Goal: Task Accomplishment & Management: Manage account settings

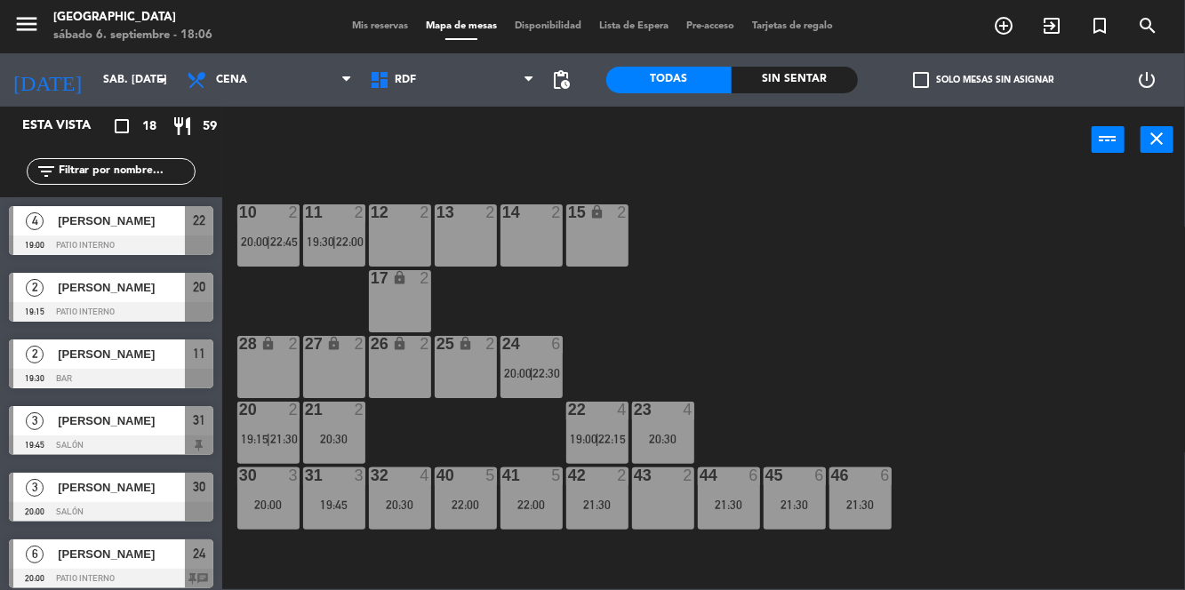
click at [836, 343] on div "10 2 20:00 | 22:45 11 2 19:30 | 22:00 12 2 13 2 14 2 15 lock 2 17 lock 2 24 6 2…" at bounding box center [709, 380] width 951 height 417
click at [569, 89] on span "pending_actions" at bounding box center [561, 79] width 21 height 21
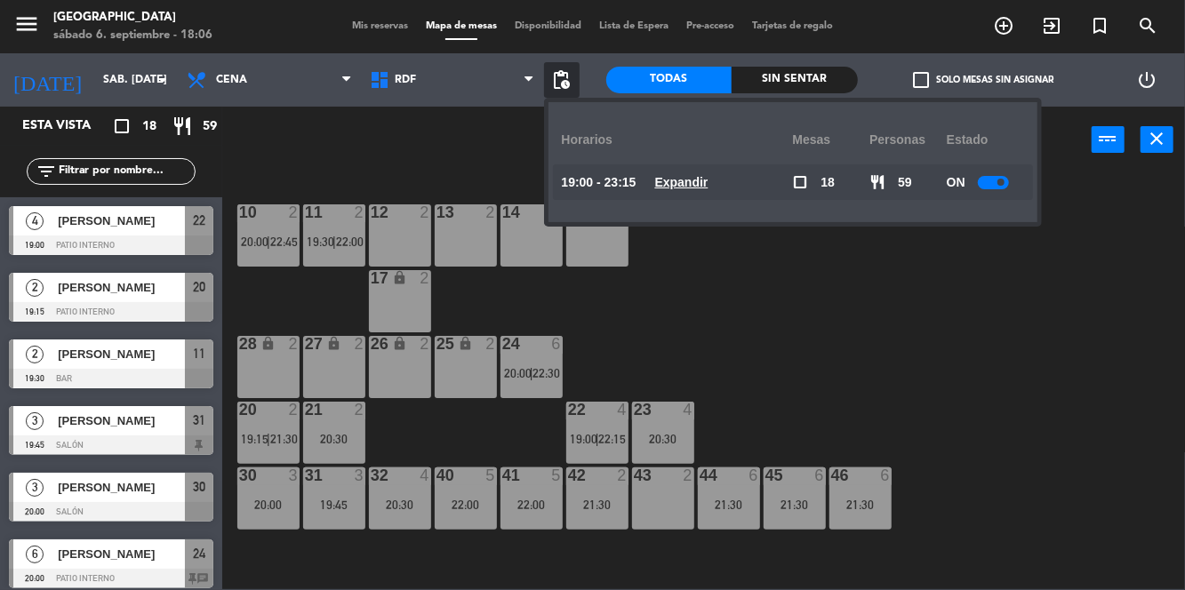
click at [887, 336] on div "10 2 20:00 | 22:45 11 2 19:30 | 22:00 12 2 13 2 14 2 15 lock 2 17 lock 2 24 6 2…" at bounding box center [709, 380] width 951 height 417
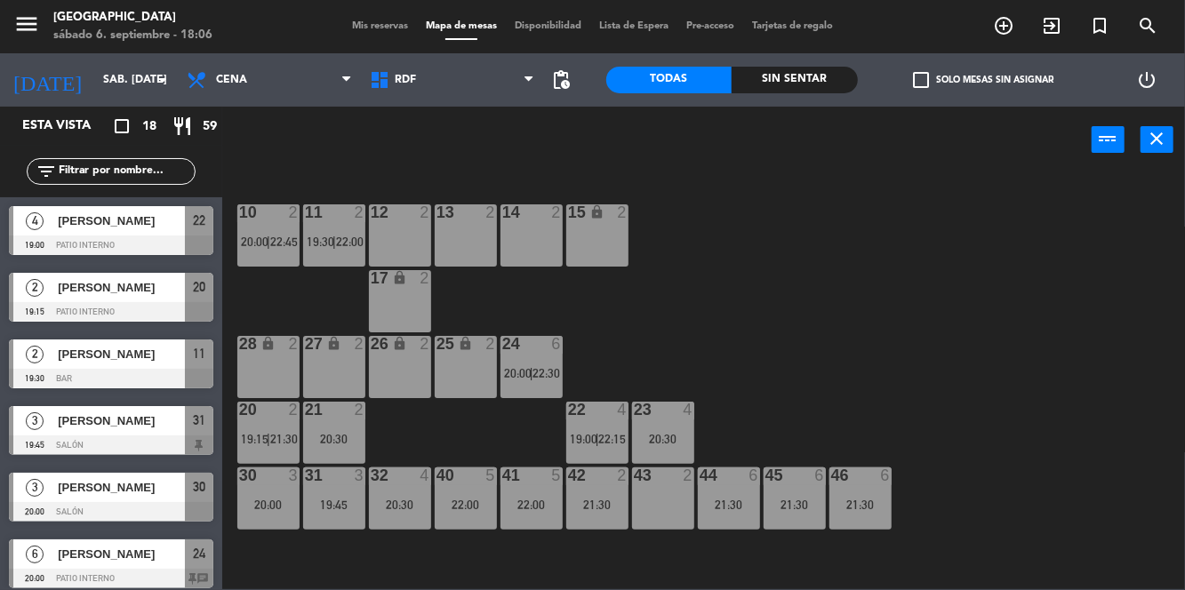
click at [564, 80] on span "pending_actions" at bounding box center [561, 79] width 21 height 21
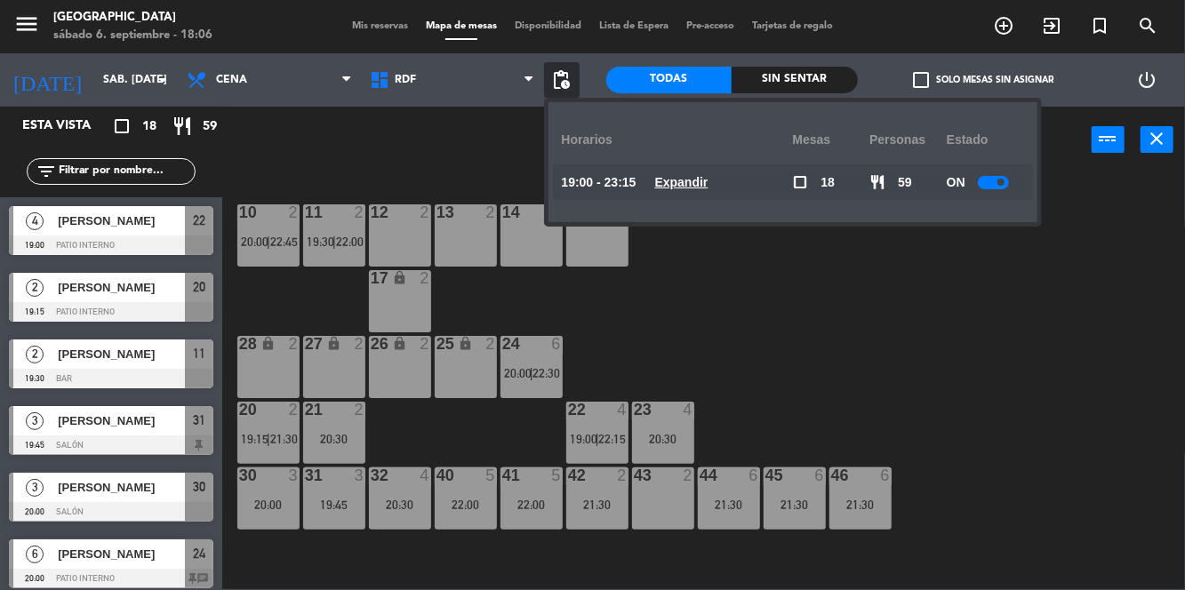
click at [670, 180] on u "Expandir" at bounding box center [681, 182] width 53 height 14
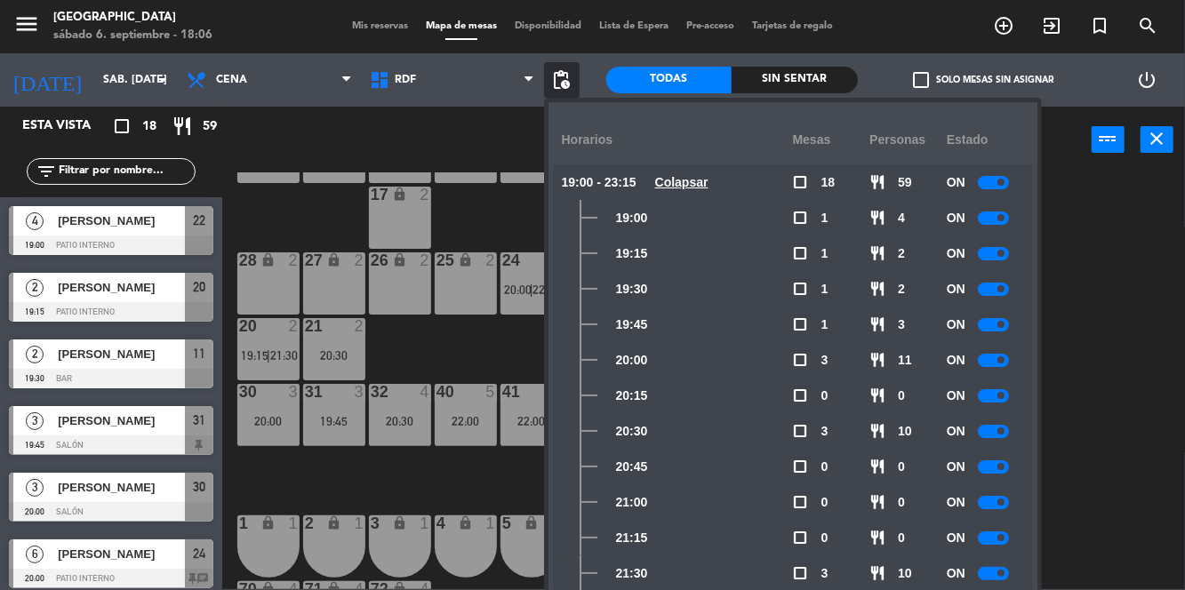
scroll to position [117, 0]
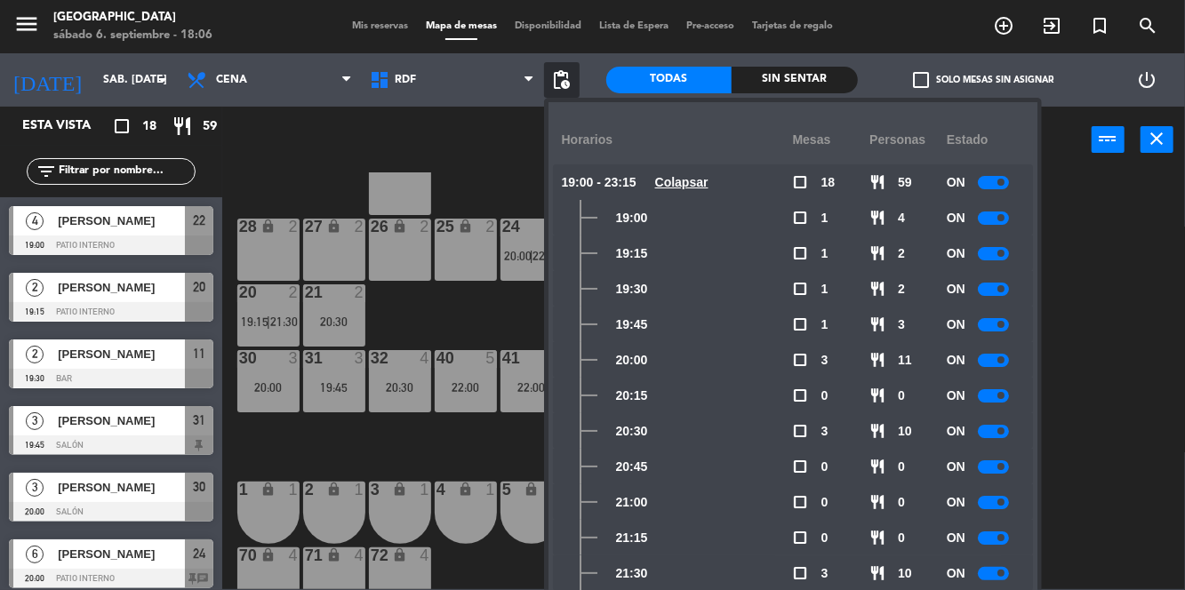
click at [981, 507] on div at bounding box center [993, 502] width 31 height 13
click at [992, 544] on div at bounding box center [993, 538] width 31 height 13
click at [1123, 451] on div "10 2 20:00 | 22:45 11 2 19:30 | 22:00 12 2 13 2 14 2 15 lock 2 17 lock 2 24 6 2…" at bounding box center [709, 380] width 951 height 417
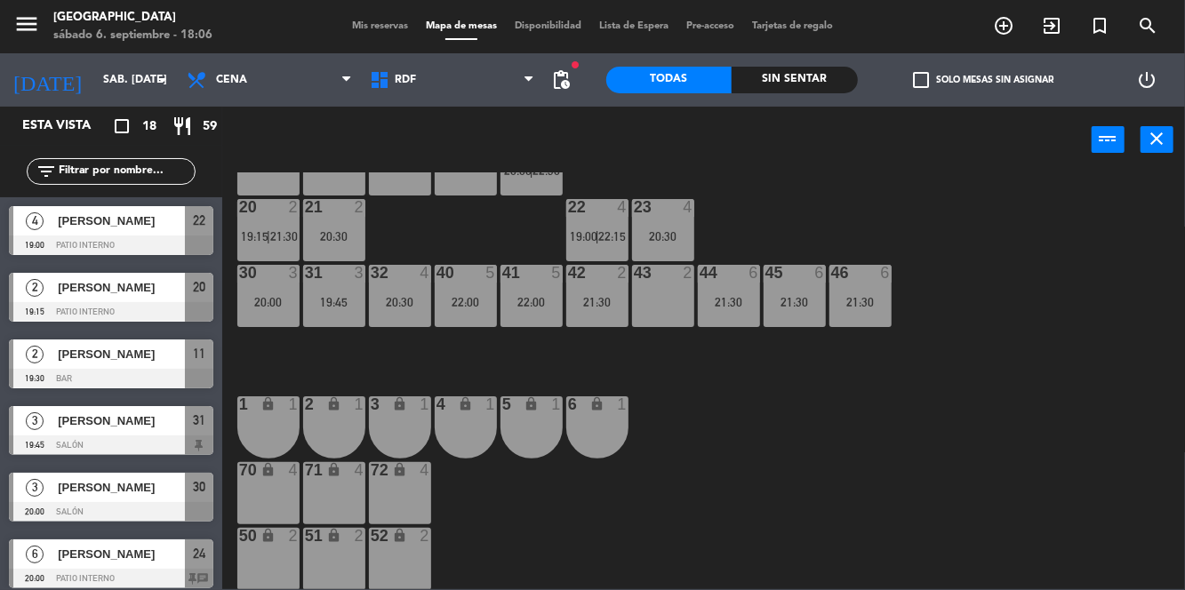
scroll to position [0, 0]
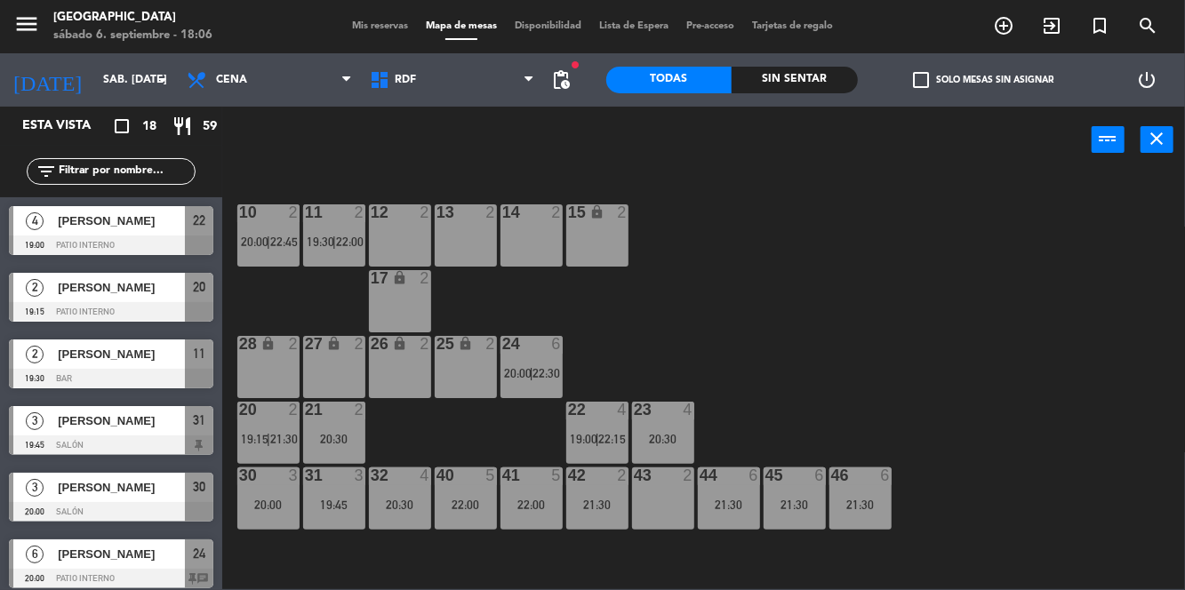
click at [401, 26] on span "Mis reservas" at bounding box center [380, 26] width 74 height 10
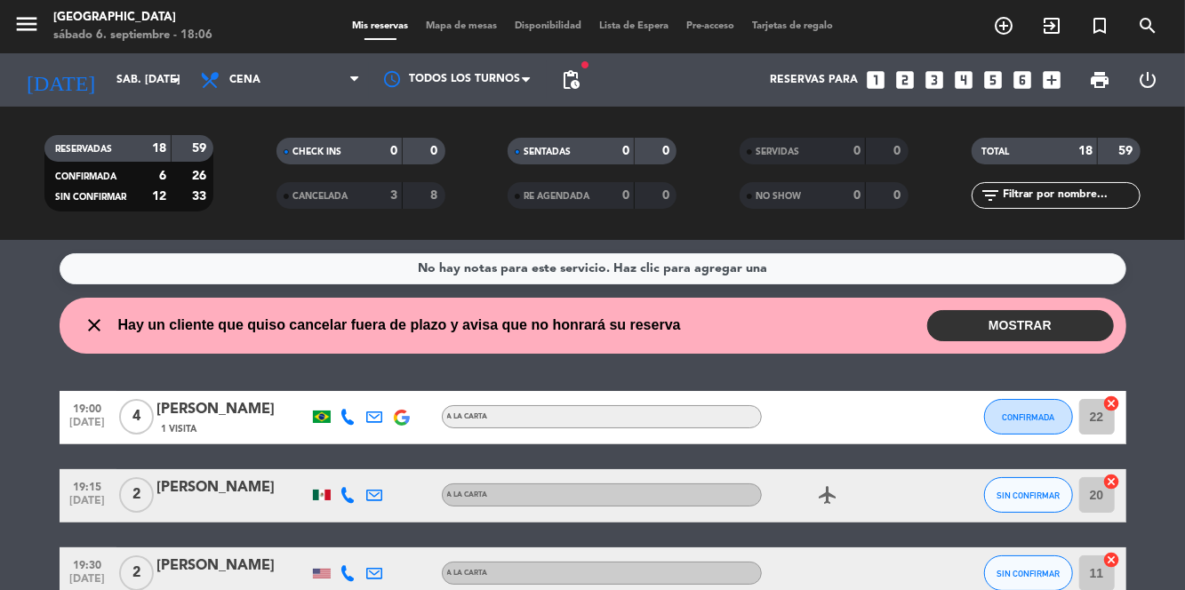
click at [1042, 336] on button "MOSTRAR" at bounding box center [1020, 325] width 187 height 31
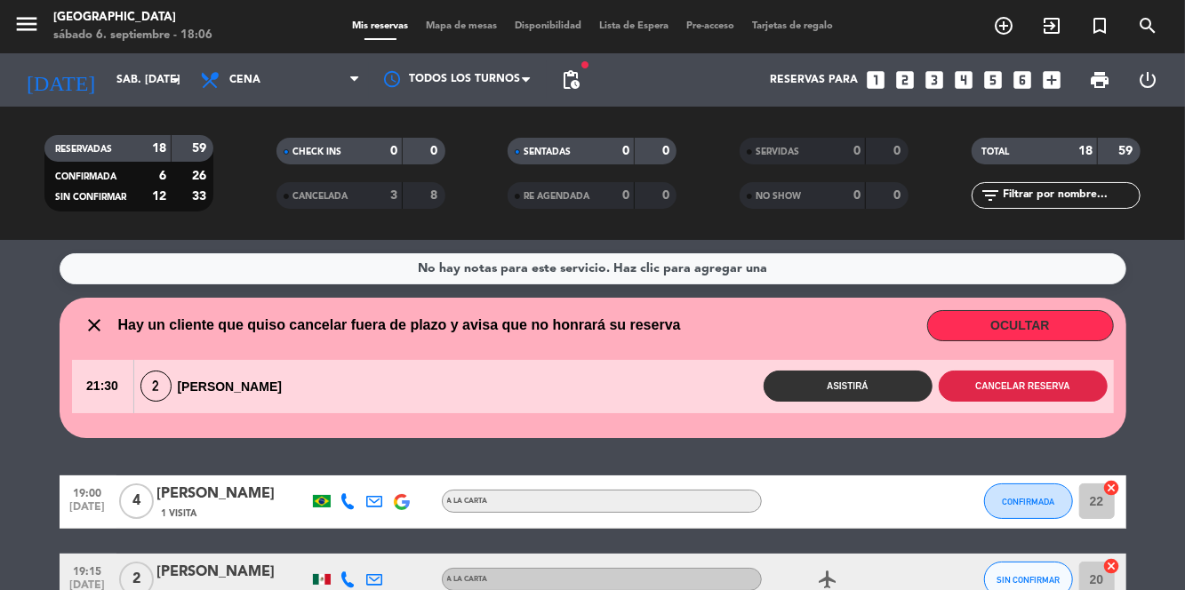
click at [1039, 382] on button "Cancelar reserva" at bounding box center [1023, 386] width 169 height 31
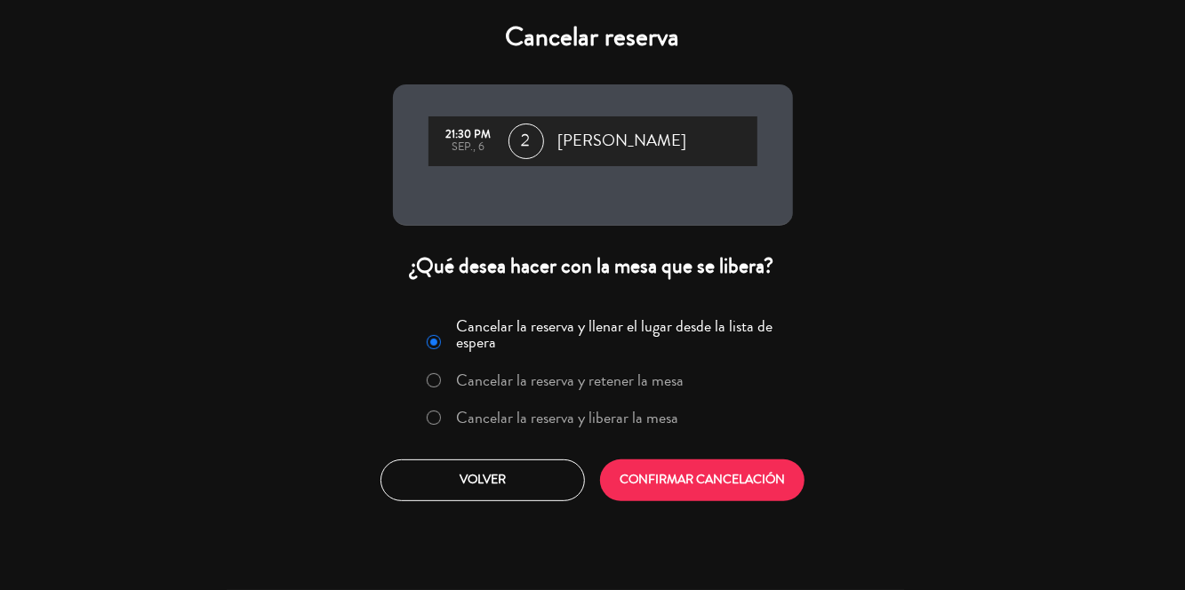
click at [437, 418] on input "Cancelar la reserva y liberar la mesa" at bounding box center [433, 417] width 12 height 12
radio input "true"
click at [740, 492] on button "CONFIRMAR CANCELACIÓN" at bounding box center [702, 481] width 204 height 42
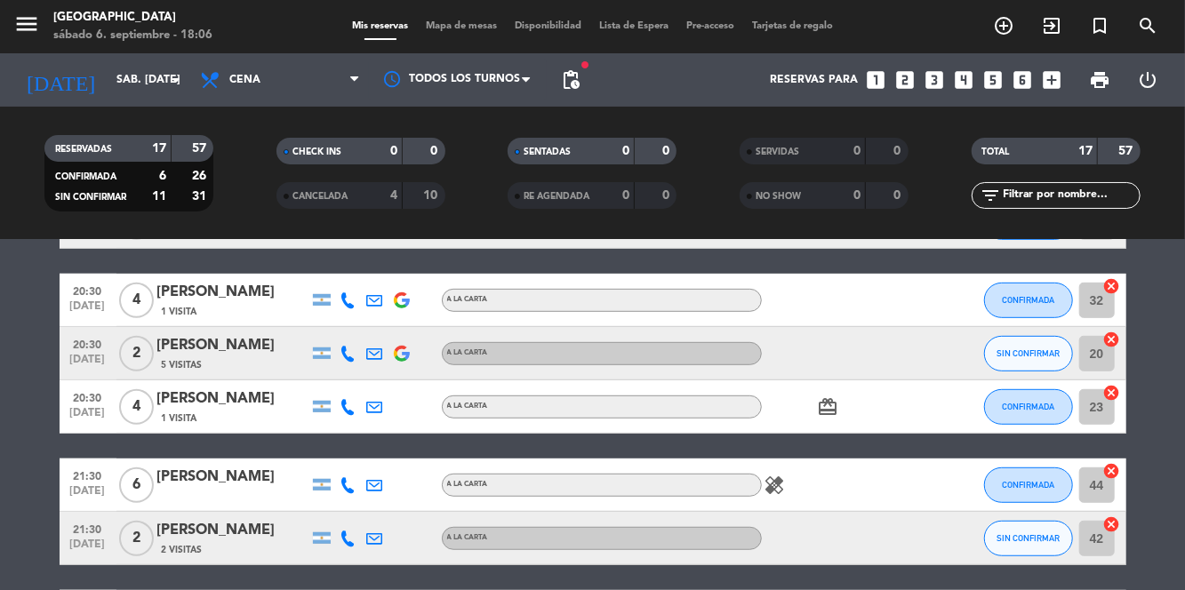
scroll to position [539, 0]
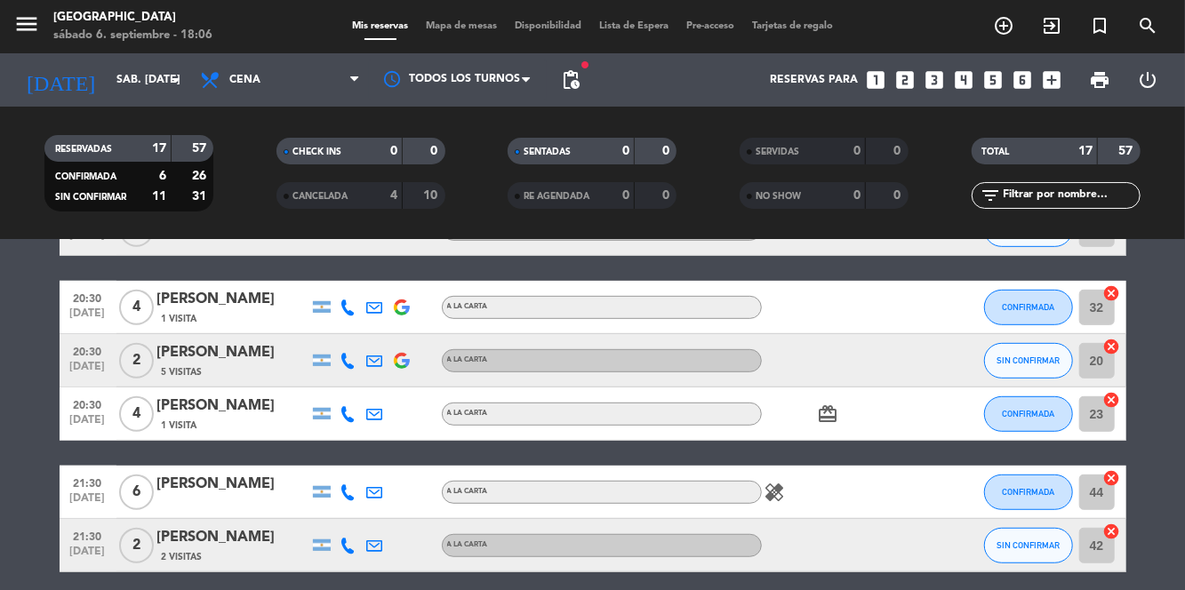
click at [247, 354] on div "[PERSON_NAME]" at bounding box center [232, 352] width 151 height 23
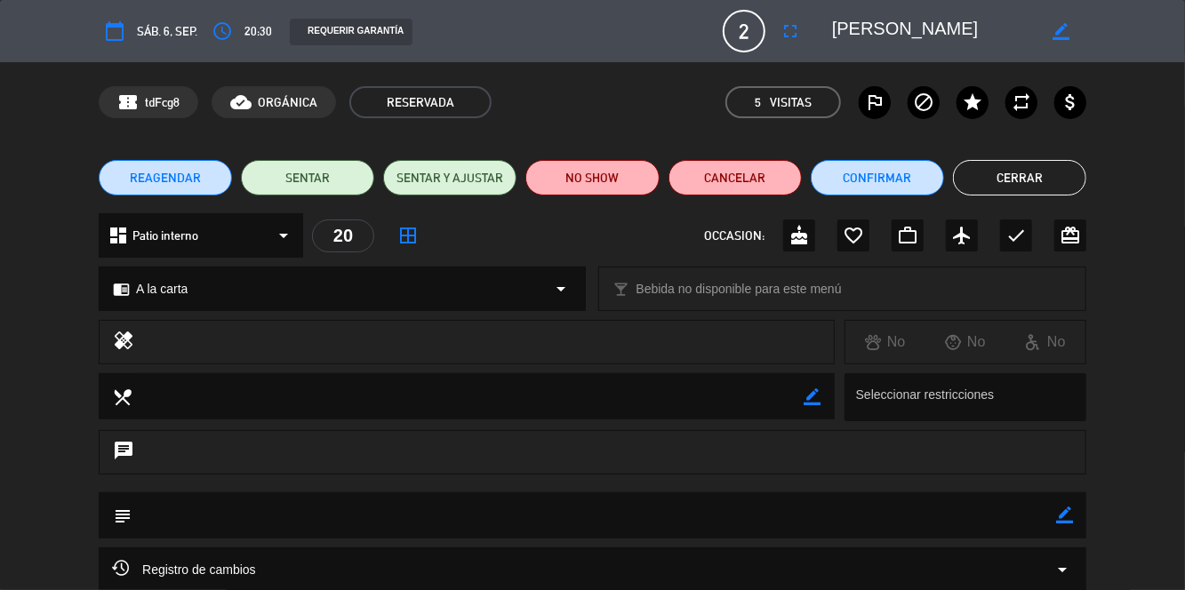
click at [238, 32] on button "access_time" at bounding box center [222, 31] width 32 height 32
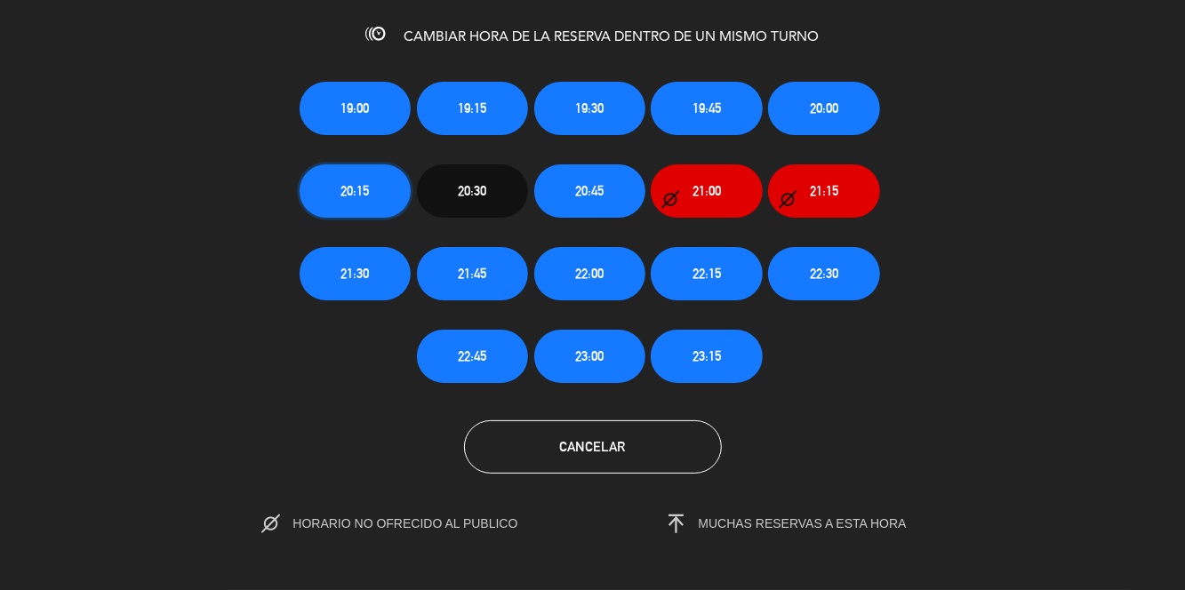
click at [351, 206] on button "20:15" at bounding box center [355, 190] width 111 height 53
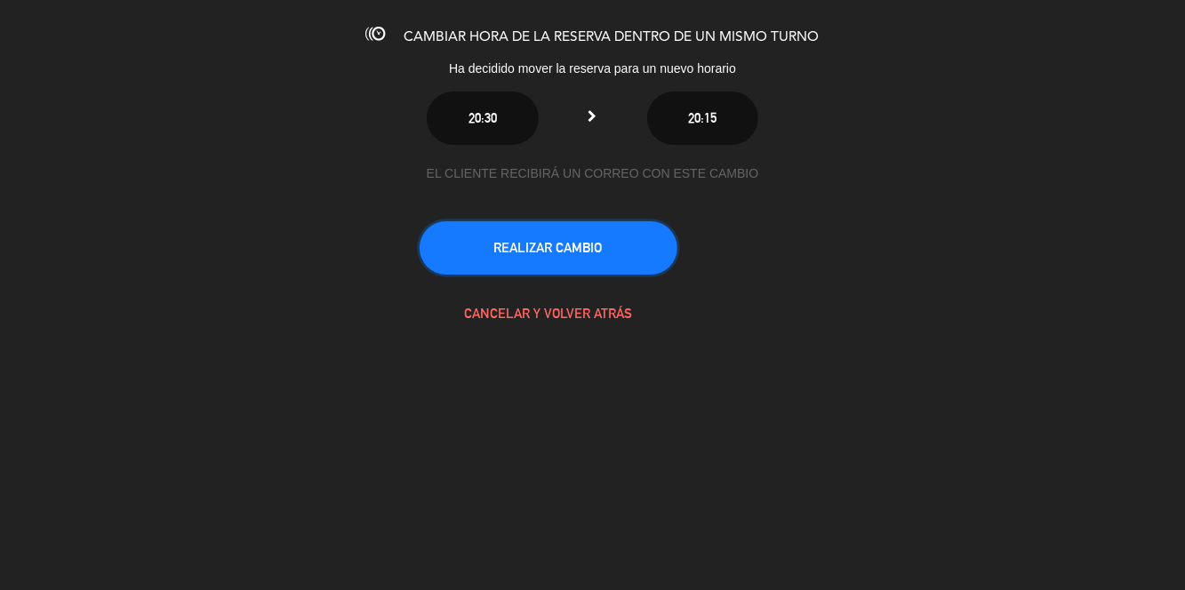
click at [588, 265] on button "REALIZAR CAMBIO" at bounding box center [549, 247] width 258 height 53
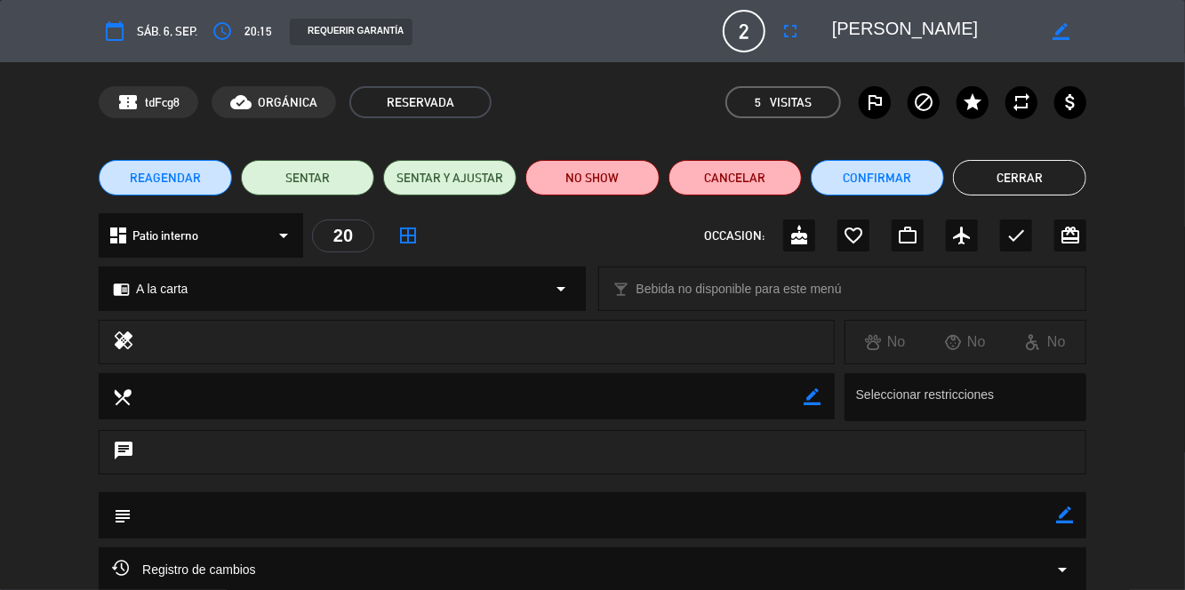
click at [1060, 182] on button "Cerrar" at bounding box center [1019, 178] width 133 height 36
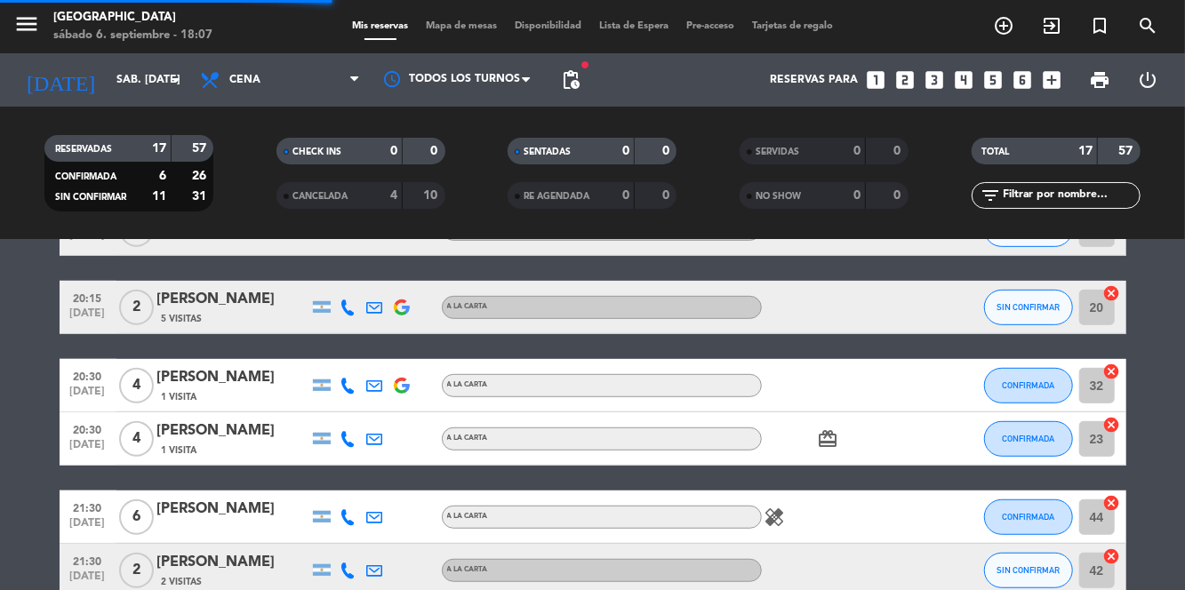
click at [466, 27] on span "Mapa de mesas" at bounding box center [461, 26] width 89 height 10
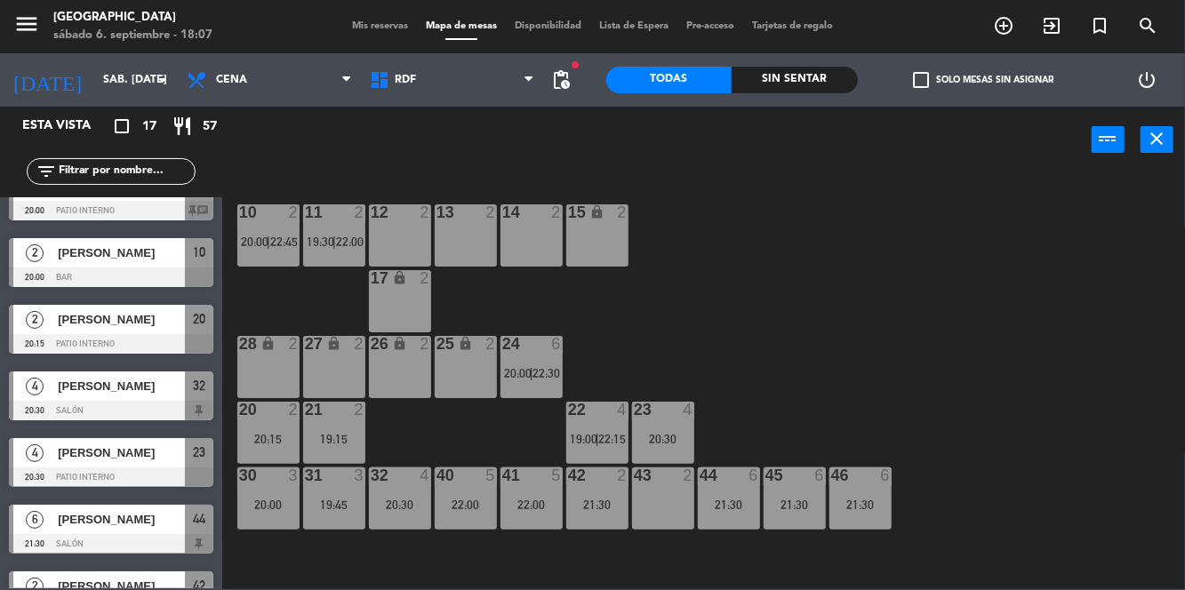
scroll to position [372, 0]
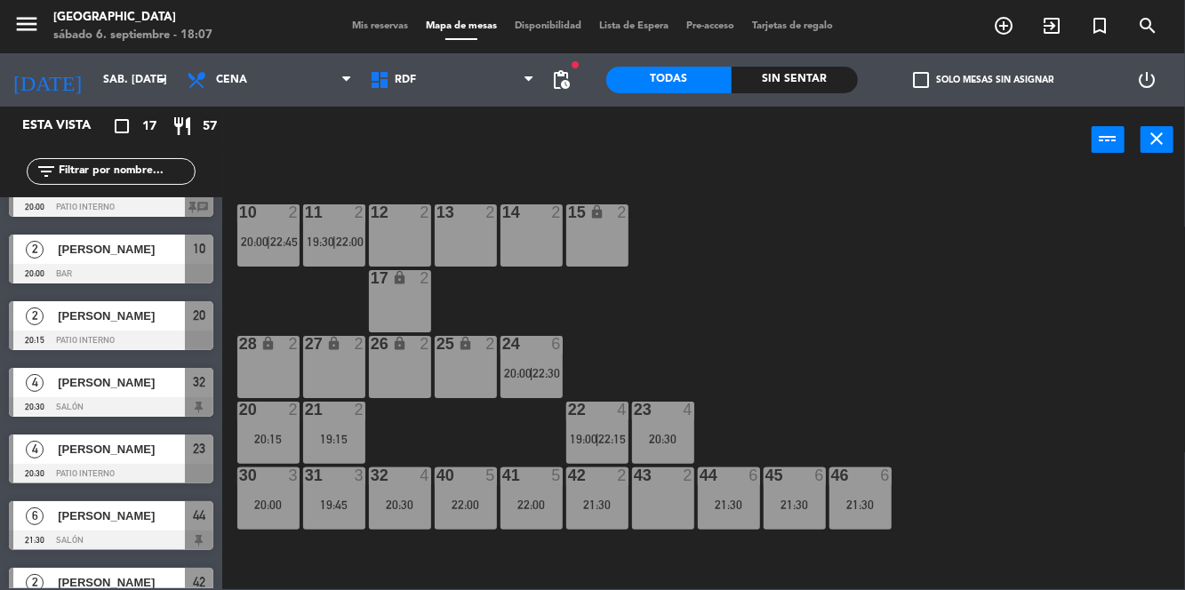
click at [989, 338] on div "10 2 20:00 | 22:45 11 2 19:30 | 22:00 12 2 13 2 14 2 15 lock 2 17 lock 2 24 6 2…" at bounding box center [709, 380] width 951 height 417
click at [1012, 335] on div "10 2 20:00 | 22:45 11 2 19:30 | 22:00 12 2 13 2 14 2 15 lock 2 17 lock 2 24 6 2…" at bounding box center [709, 380] width 951 height 417
click at [577, 430] on div "22 4 19:00 | 22:15" at bounding box center [597, 433] width 62 height 62
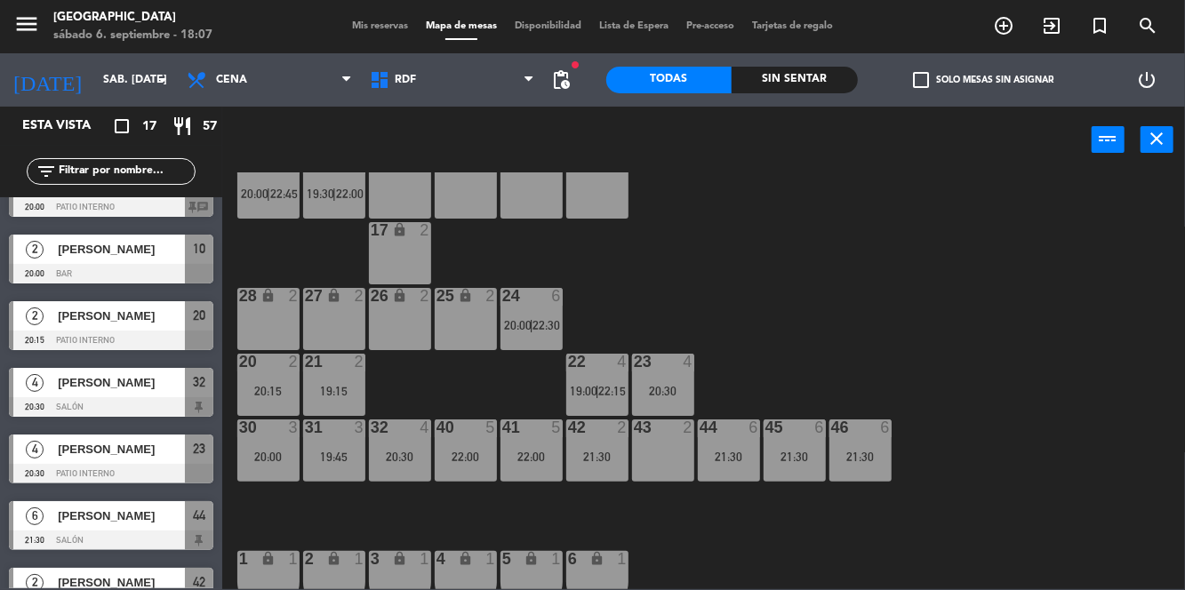
scroll to position [60, 0]
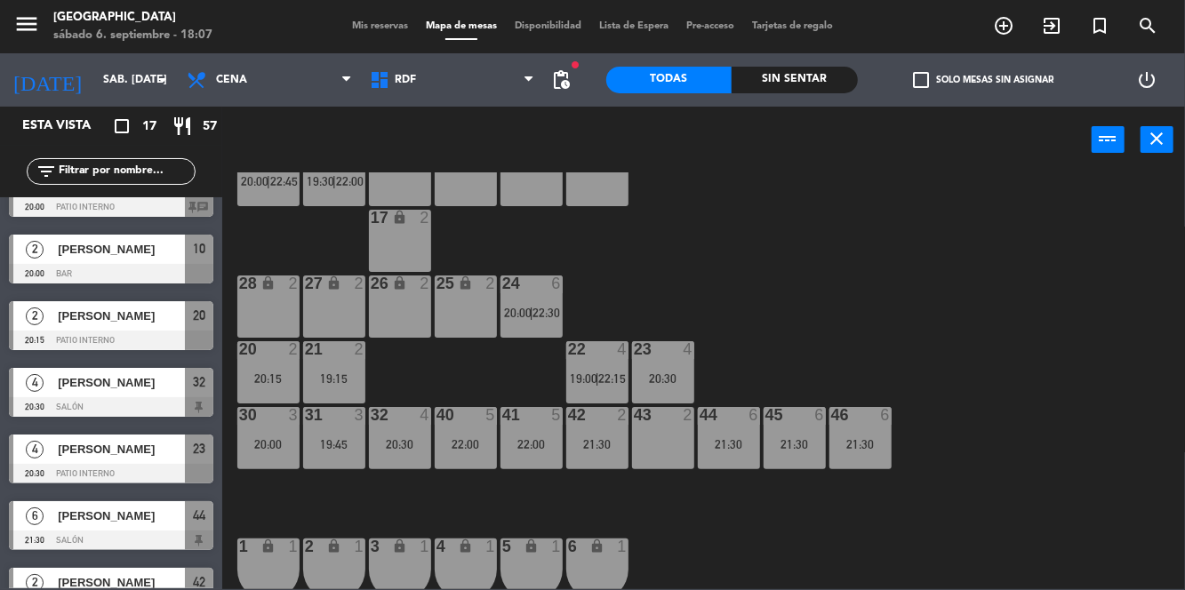
click at [594, 380] on span "19:00" at bounding box center [584, 379] width 28 height 14
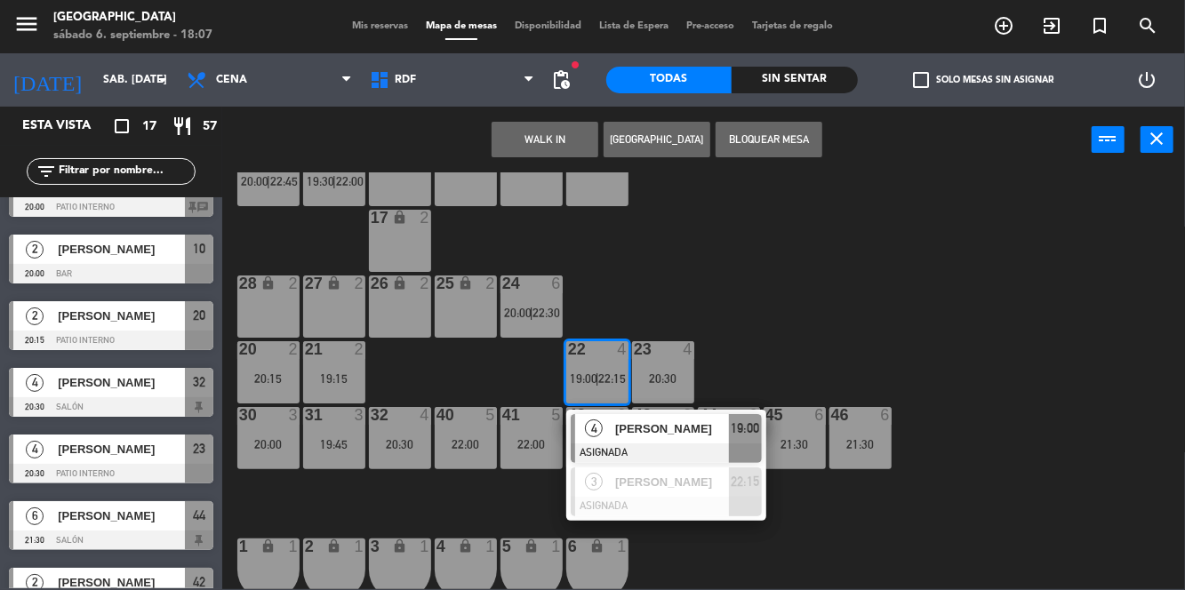
click at [649, 427] on span "[PERSON_NAME]" at bounding box center [672, 429] width 114 height 19
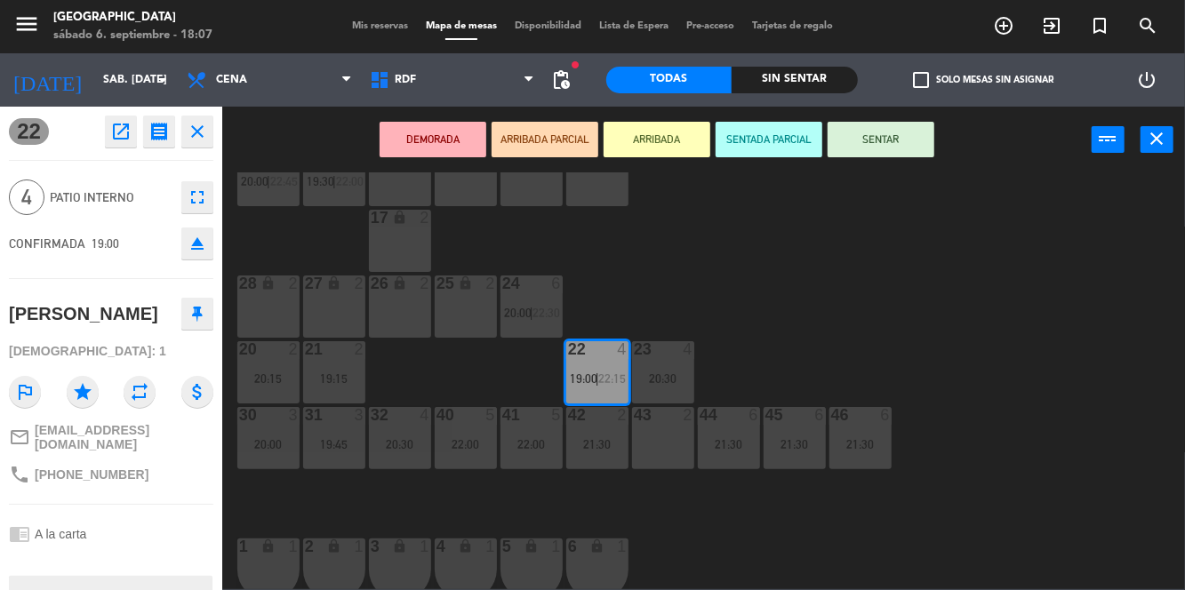
click at [466, 455] on div "40 5 22:00" at bounding box center [466, 438] width 62 height 62
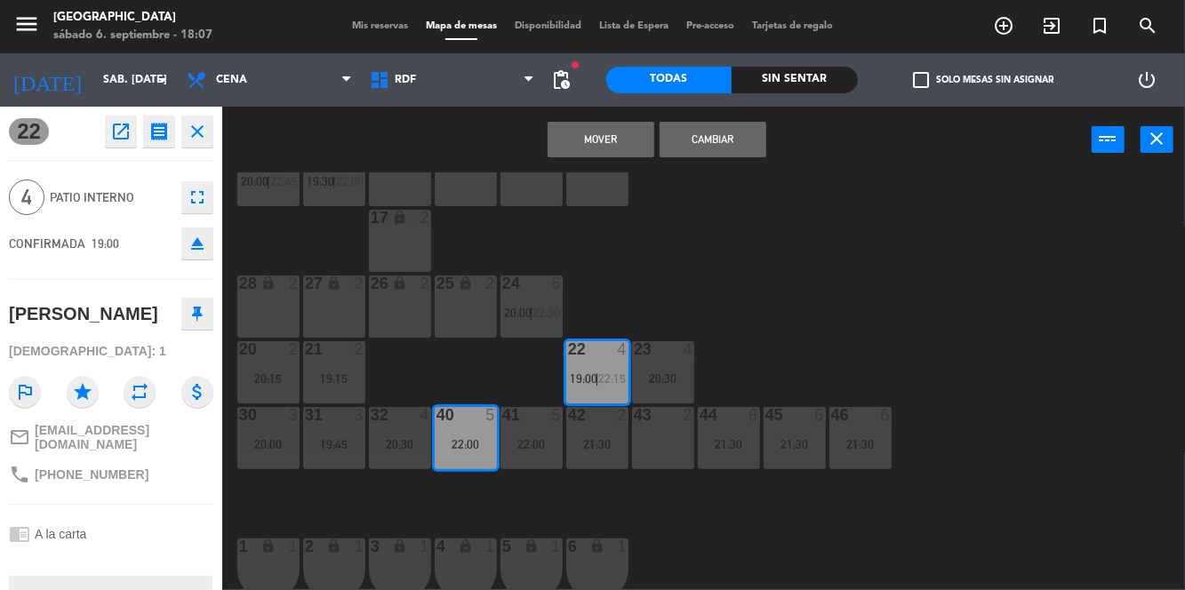
click at [530, 450] on div "22:00" at bounding box center [531, 444] width 62 height 12
click at [592, 143] on button "Mover y Unir" at bounding box center [601, 140] width 107 height 36
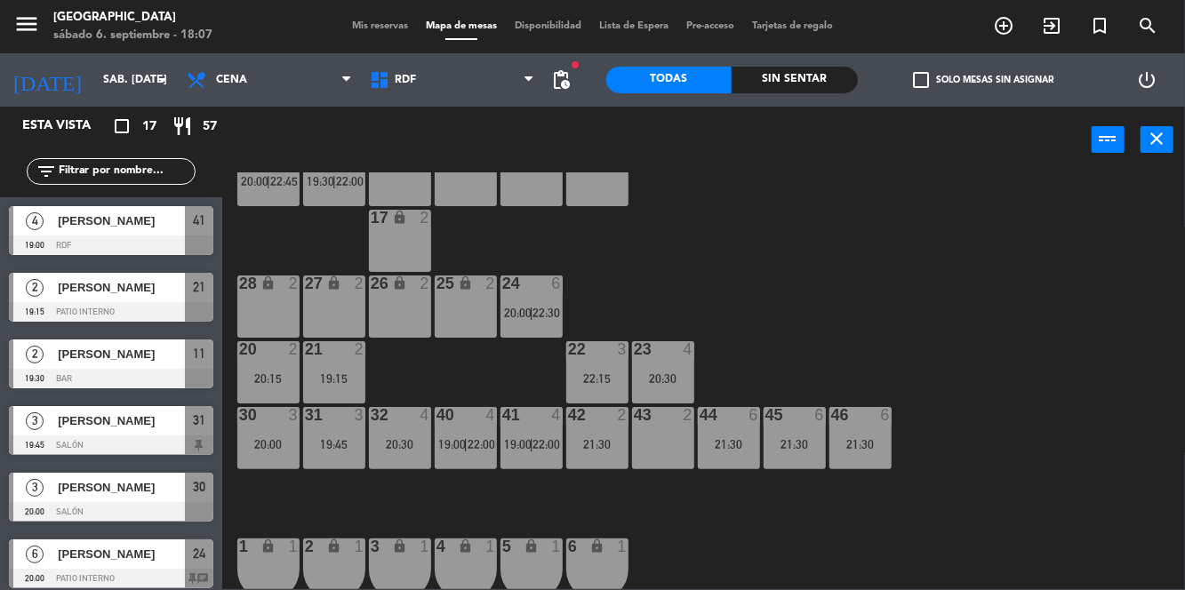
click at [971, 282] on div "10 2 20:00 | 22:45 11 2 19:30 | 22:00 12 2 13 2 14 2 15 lock 2 17 lock 2 24 6 2…" at bounding box center [709, 380] width 951 height 417
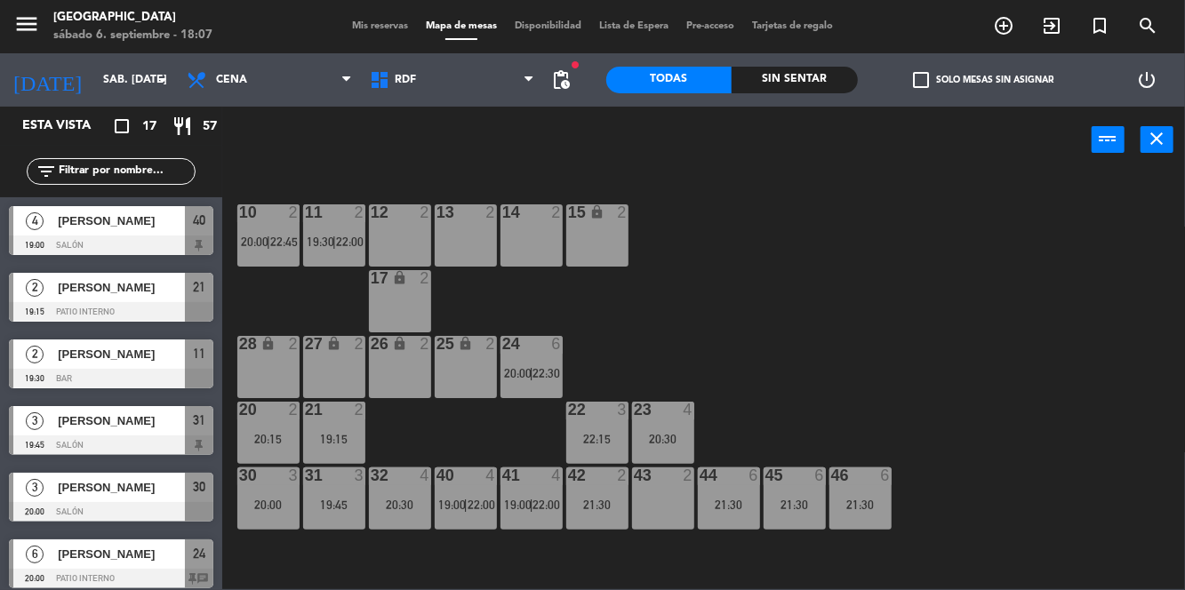
click at [651, 441] on div "20:30" at bounding box center [663, 439] width 62 height 12
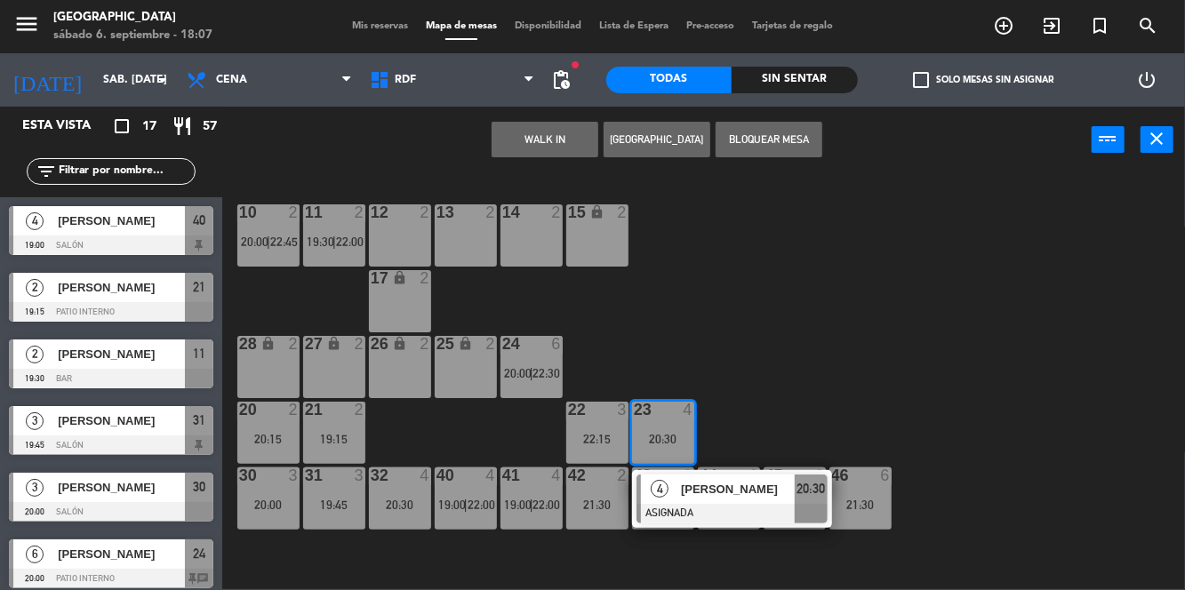
click at [586, 433] on div "22:15" at bounding box center [597, 439] width 62 height 12
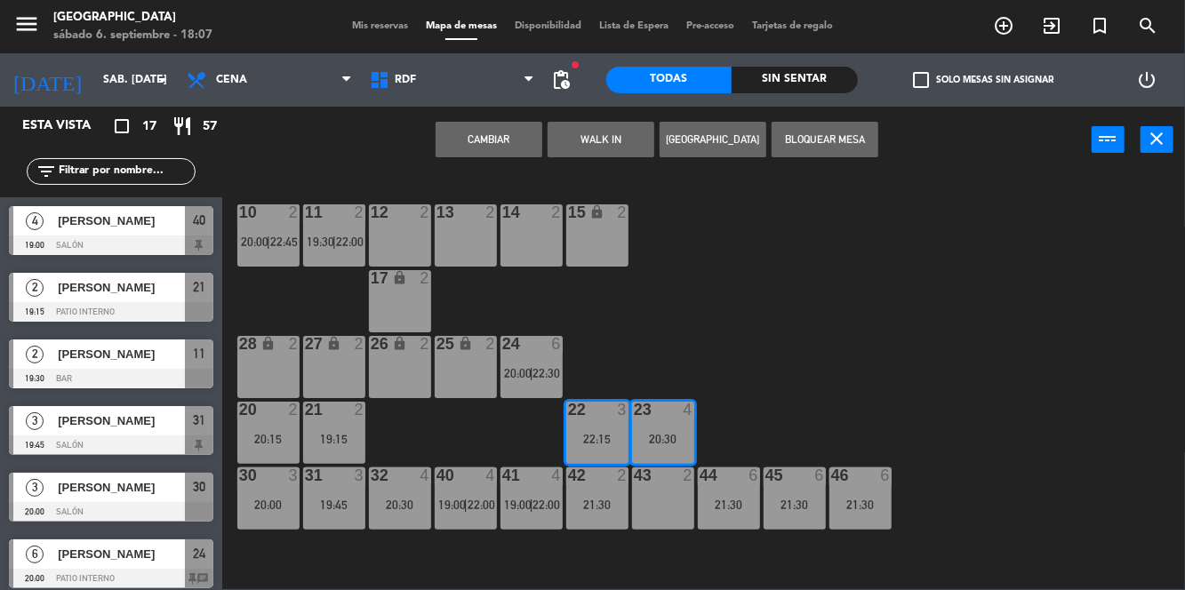
click at [1046, 332] on div "10 2 20:00 | 22:45 11 2 19:30 | 22:00 12 2 13 2 14 2 15 lock 2 17 lock 2 24 6 2…" at bounding box center [709, 380] width 951 height 417
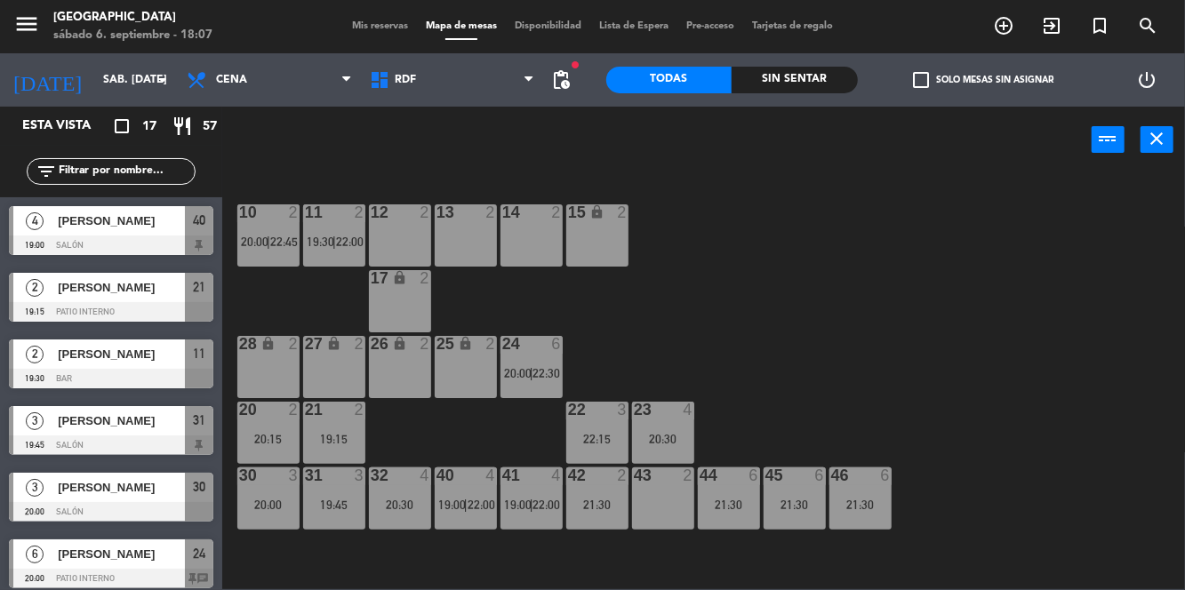
click at [661, 441] on div "20:30" at bounding box center [663, 439] width 62 height 12
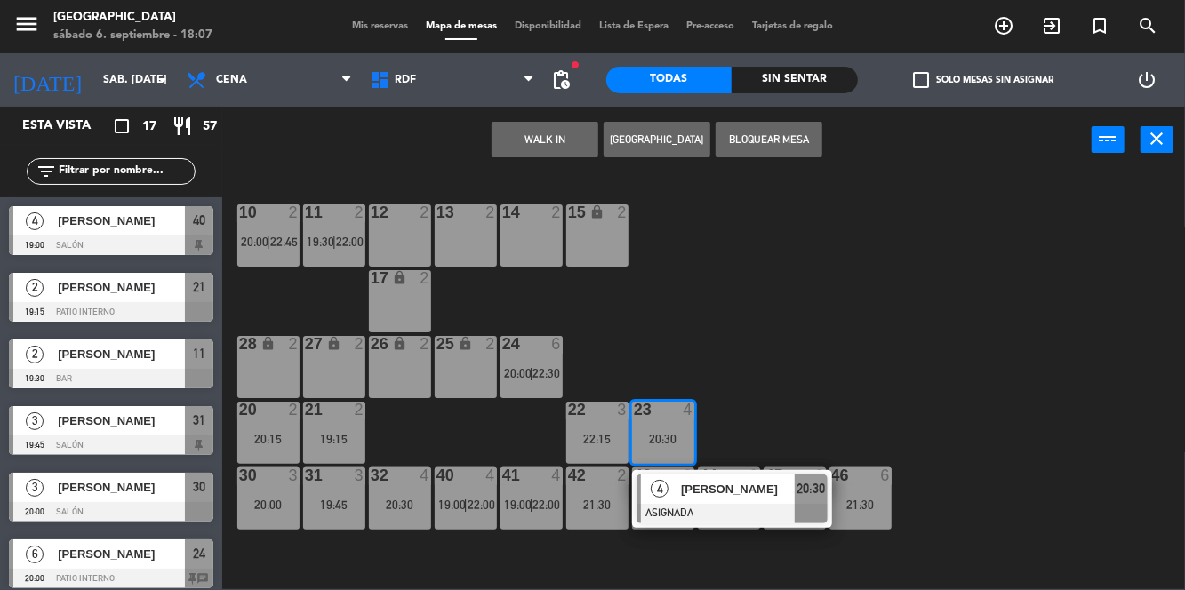
click at [981, 273] on div "10 2 20:00 | 22:45 11 2 19:30 | 22:00 12 2 13 2 14 2 15 lock 2 17 lock 2 24 6 2…" at bounding box center [709, 380] width 951 height 417
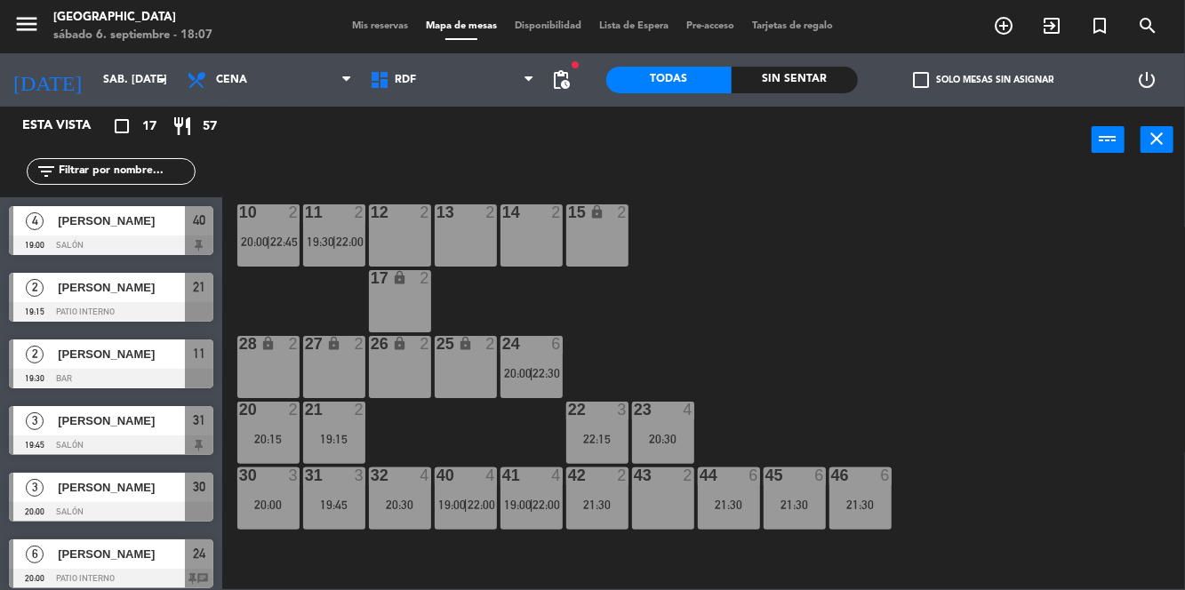
click at [668, 439] on div "20:30" at bounding box center [663, 439] width 62 height 12
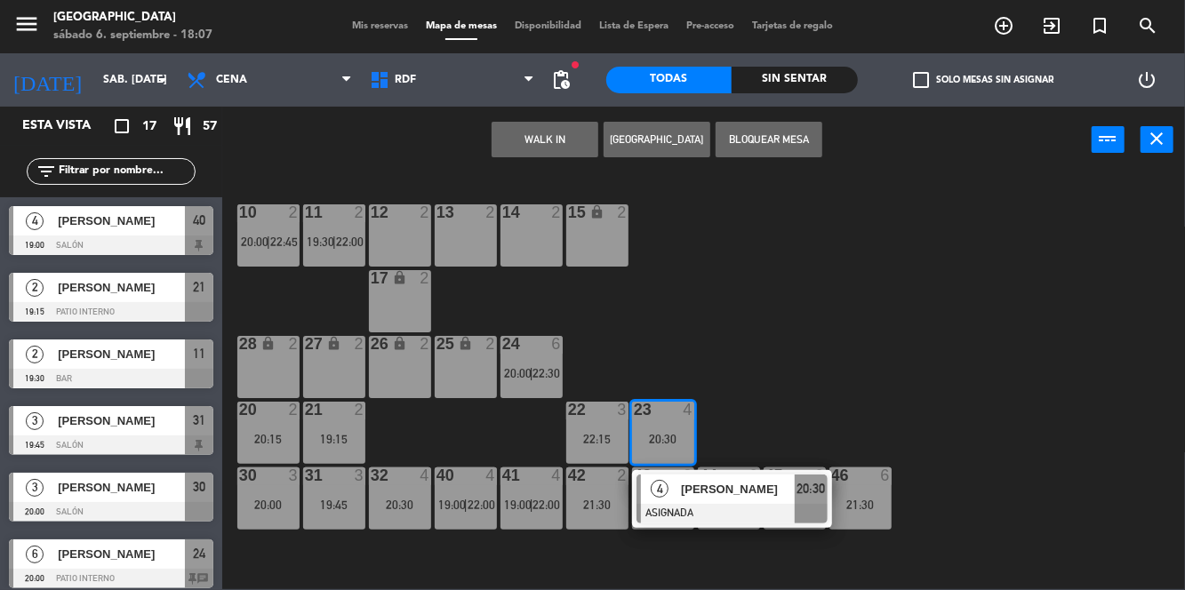
click at [378, 382] on div "26 lock 2" at bounding box center [400, 367] width 62 height 62
click at [318, 388] on div "27 lock 2" at bounding box center [334, 367] width 62 height 62
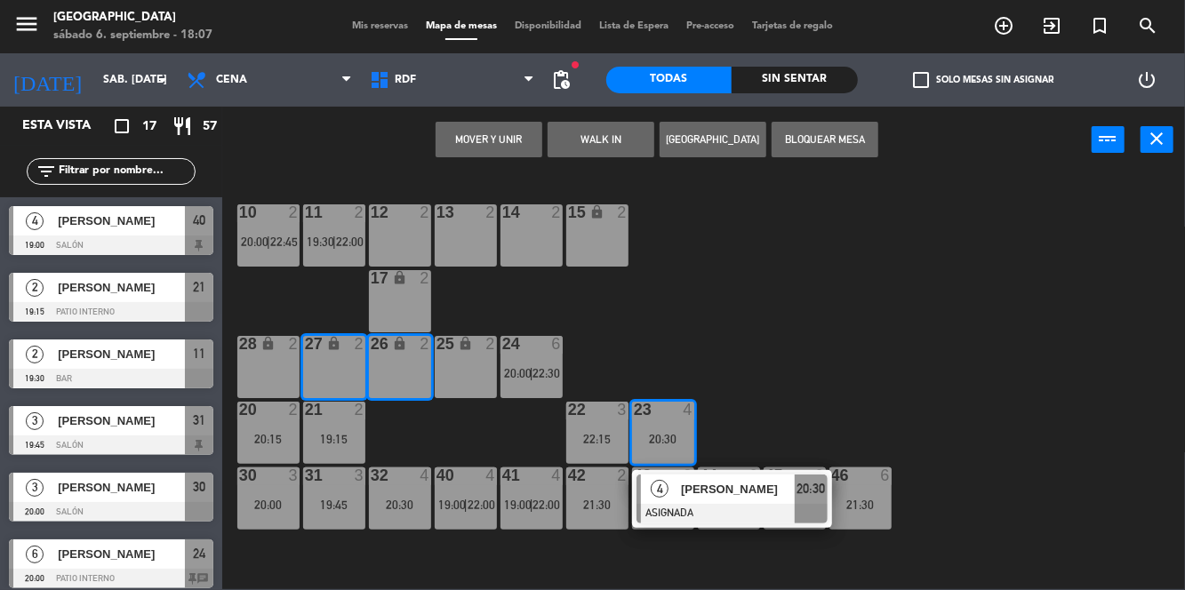
click at [481, 142] on button "Mover y Unir" at bounding box center [489, 140] width 107 height 36
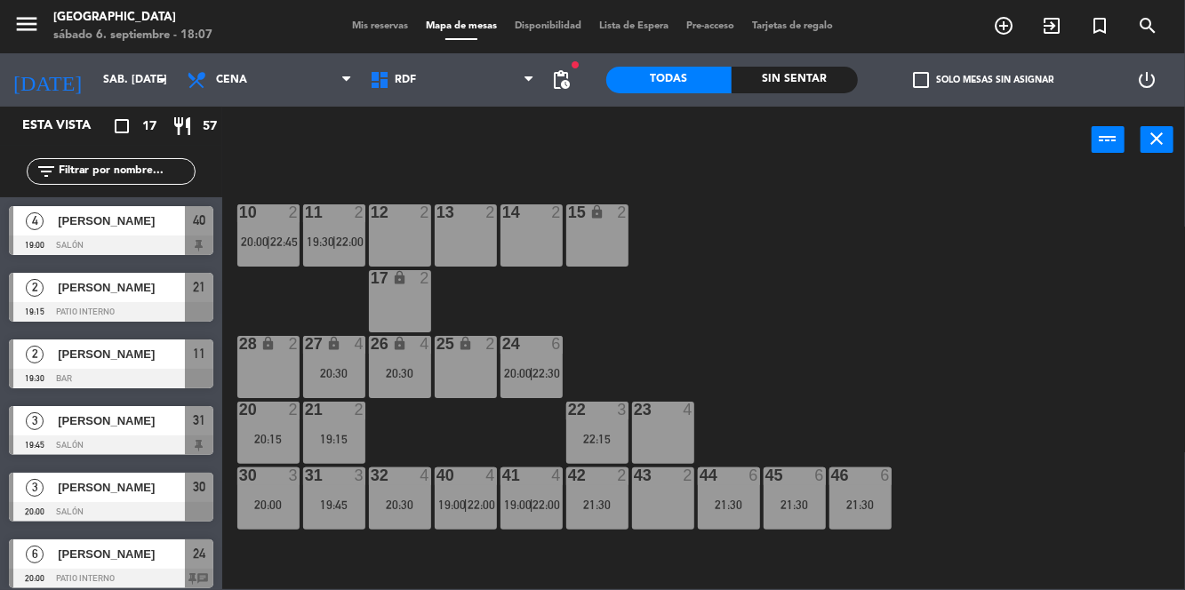
click at [949, 334] on div "10 2 20:00 | 22:45 11 2 19:30 | 22:00 12 2 13 2 14 2 15 lock 2 17 lock 2 24 6 2…" at bounding box center [709, 380] width 951 height 417
click at [796, 500] on div "21:30" at bounding box center [795, 505] width 62 height 12
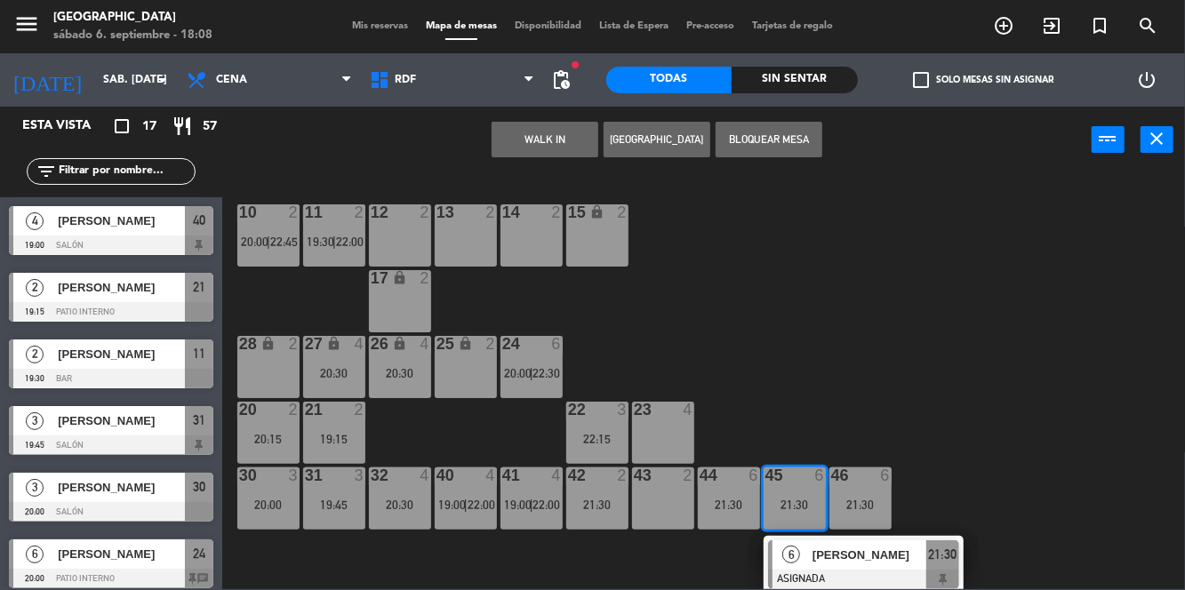
click at [1035, 407] on div "10 2 20:00 | 22:45 11 2 19:30 | 22:00 12 2 13 2 14 2 15 lock 2 17 lock 2 24 6 2…" at bounding box center [709, 380] width 951 height 417
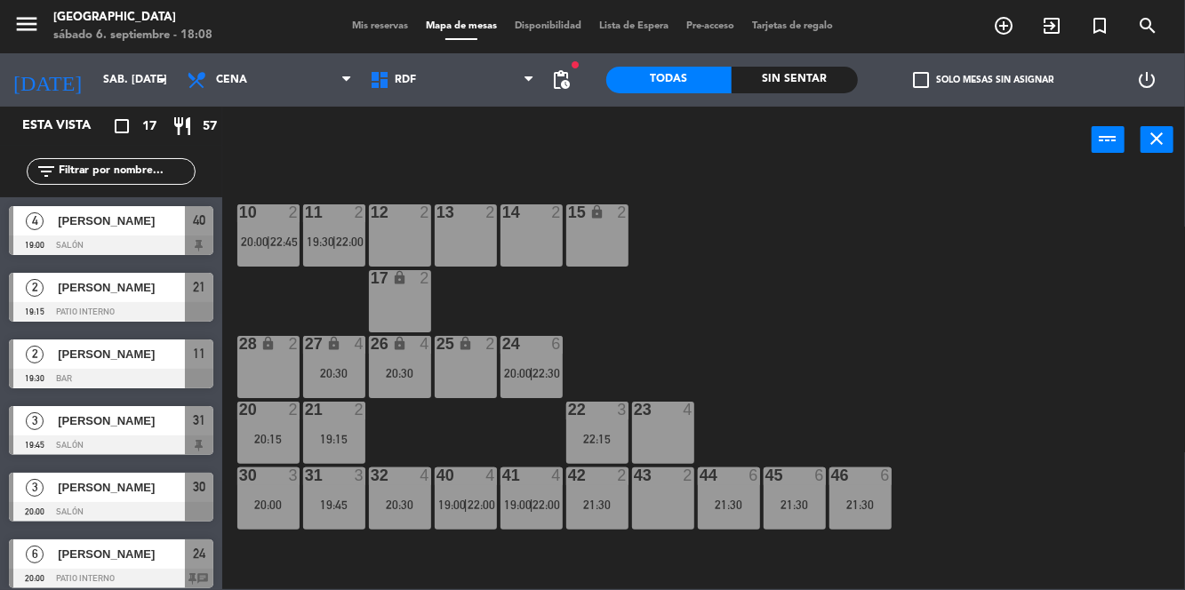
click at [732, 509] on div "21:30" at bounding box center [729, 505] width 62 height 12
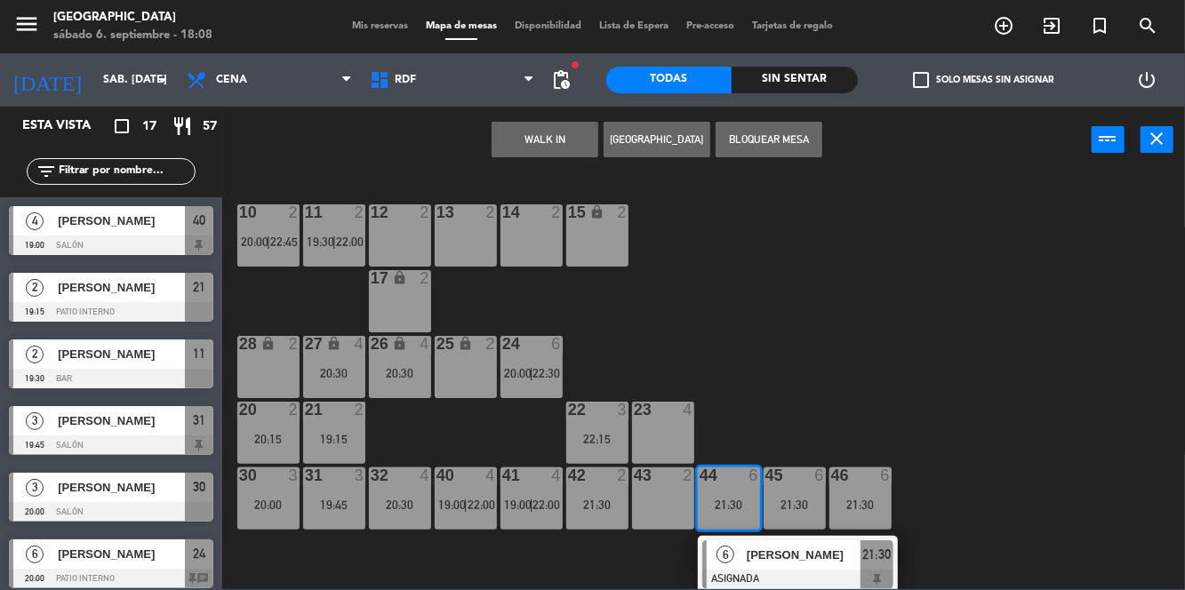
click at [806, 563] on span "[PERSON_NAME]" at bounding box center [804, 555] width 114 height 19
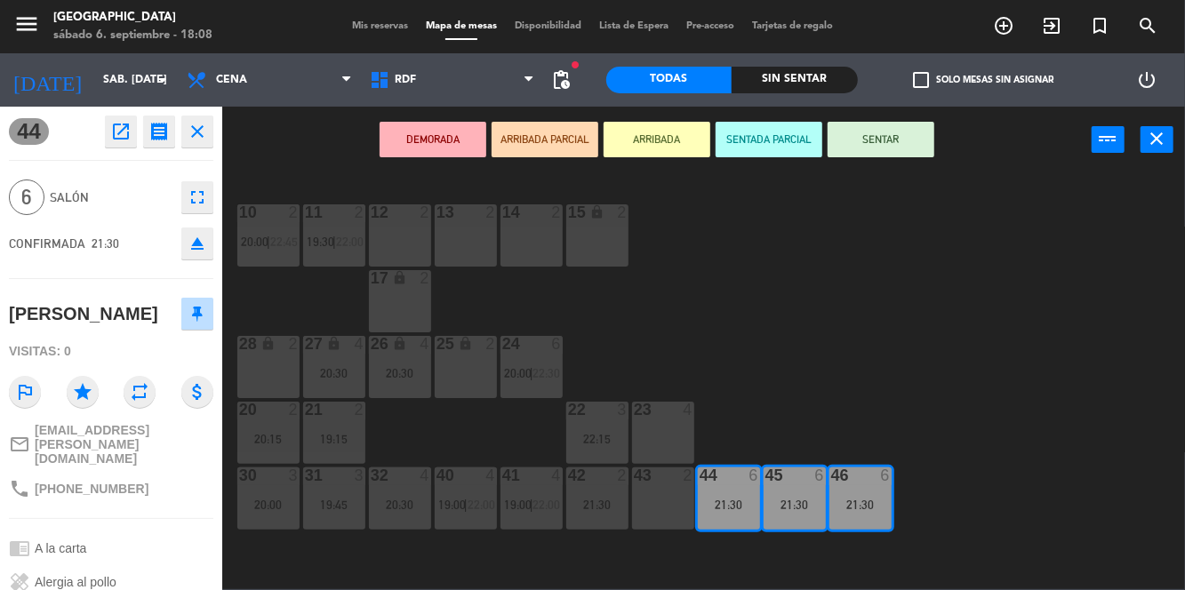
click at [520, 249] on div "14 2" at bounding box center [531, 235] width 62 height 62
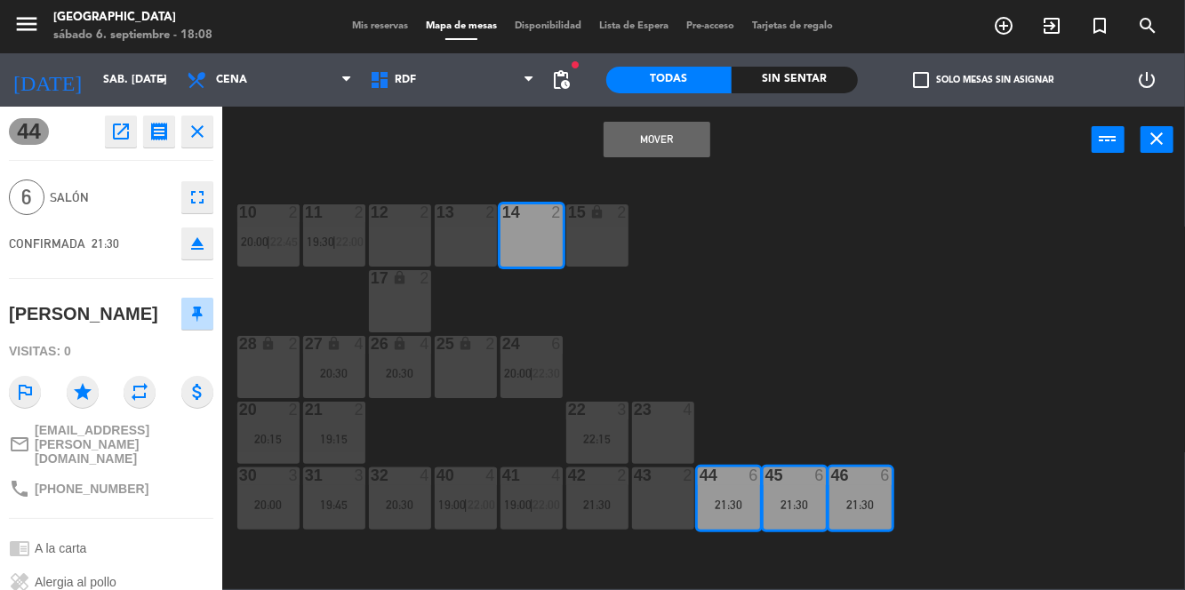
click at [462, 251] on div "13 2" at bounding box center [466, 235] width 62 height 62
click at [392, 238] on div "12 2" at bounding box center [400, 235] width 62 height 62
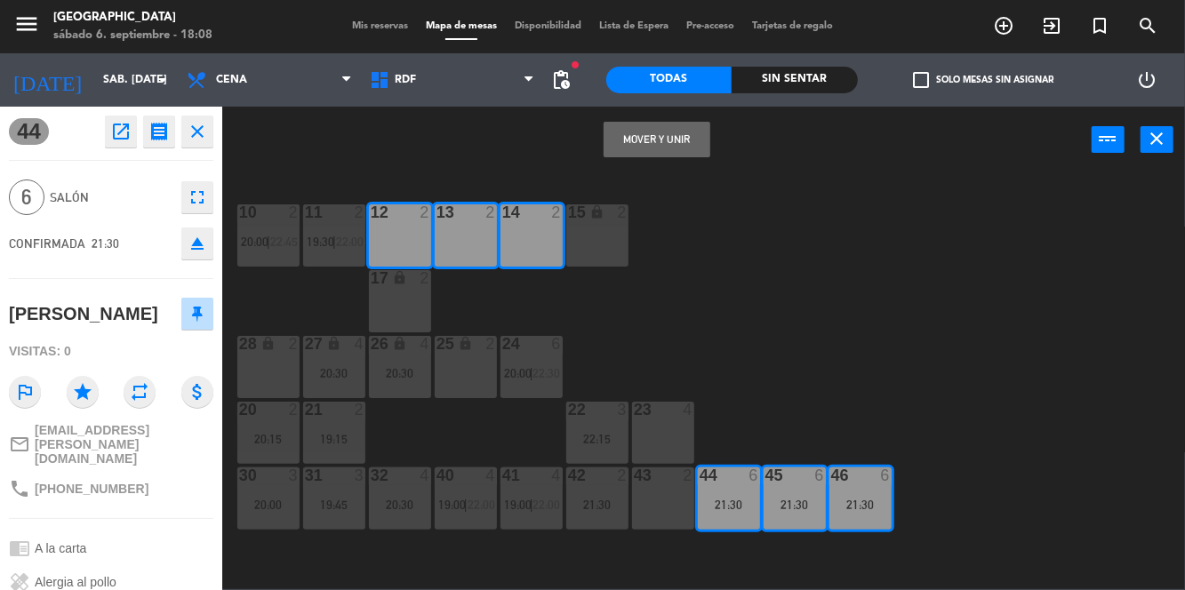
click at [674, 153] on button "Mover y Unir" at bounding box center [657, 140] width 107 height 36
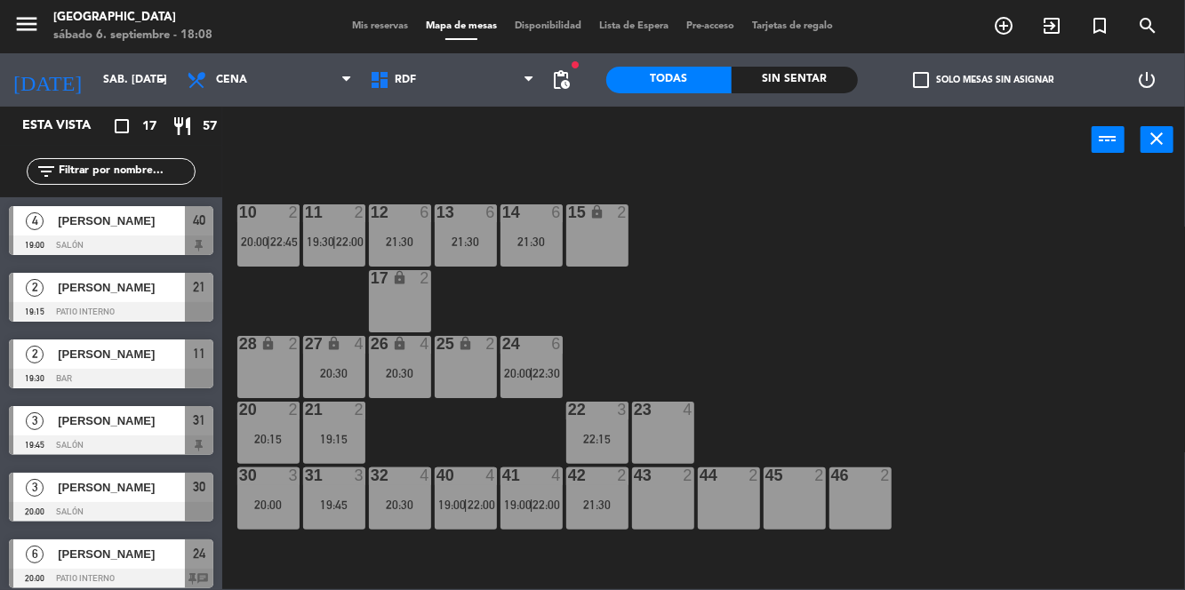
click at [1060, 512] on div "10 2 20:00 | 22:45 11 2 19:30 | 22:00 12 6 21:30 13 6 21:30 14 6 21:30 15 lock …" at bounding box center [709, 380] width 951 height 417
click at [1076, 517] on div "10 2 20:00 | 22:45 11 2 19:30 | 22:00 12 6 21:30 13 6 21:30 14 6 21:30 15 lock …" at bounding box center [709, 380] width 951 height 417
click at [1084, 521] on div "10 2 20:00 | 22:45 11 2 19:30 | 22:00 12 6 21:30 13 6 21:30 14 6 21:30 15 lock …" at bounding box center [709, 380] width 951 height 417
click at [1102, 531] on div "10 2 20:00 | 22:45 11 2 19:30 | 22:00 12 6 21:30 13 6 21:30 14 6 21:30 15 lock …" at bounding box center [709, 380] width 951 height 417
click at [1078, 538] on div "10 2 20:00 | 22:45 11 2 19:30 | 22:00 12 6 21:30 13 6 21:30 14 6 21:30 15 lock …" at bounding box center [709, 380] width 951 height 417
